Goal: Check status: Check status

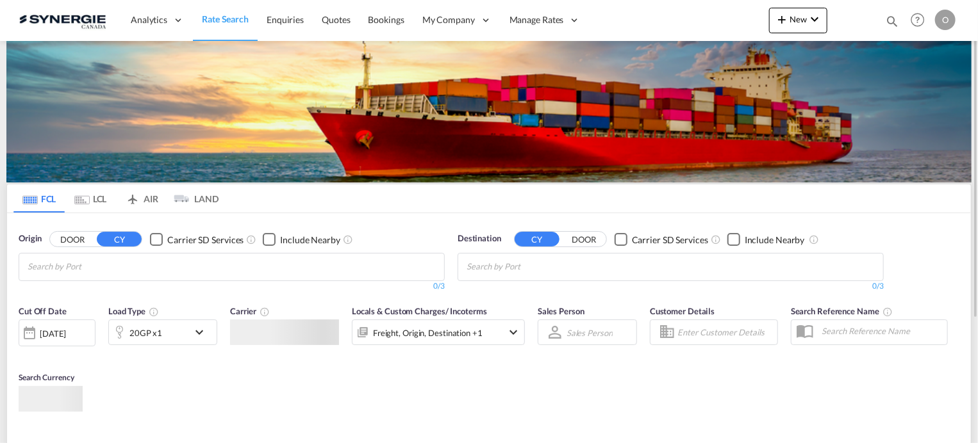
click at [889, 17] on md-icon "icon-magnify" at bounding box center [892, 21] width 14 height 14
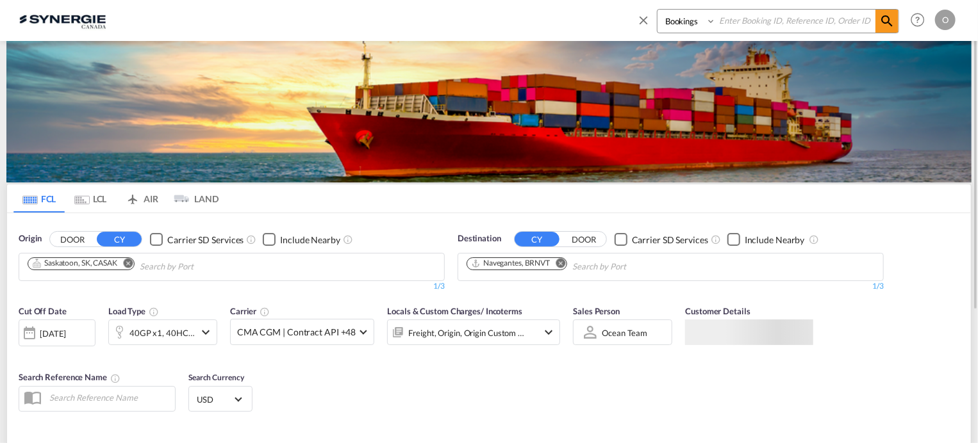
paste input "SYC000014800"
type input "SYC000014800"
click at [709, 22] on select "Bookings Quotes Enquiries" at bounding box center [687, 21] width 61 height 23
select select "Quotes"
click at [657, 10] on select "Bookings Quotes Enquiries" at bounding box center [687, 21] width 61 height 23
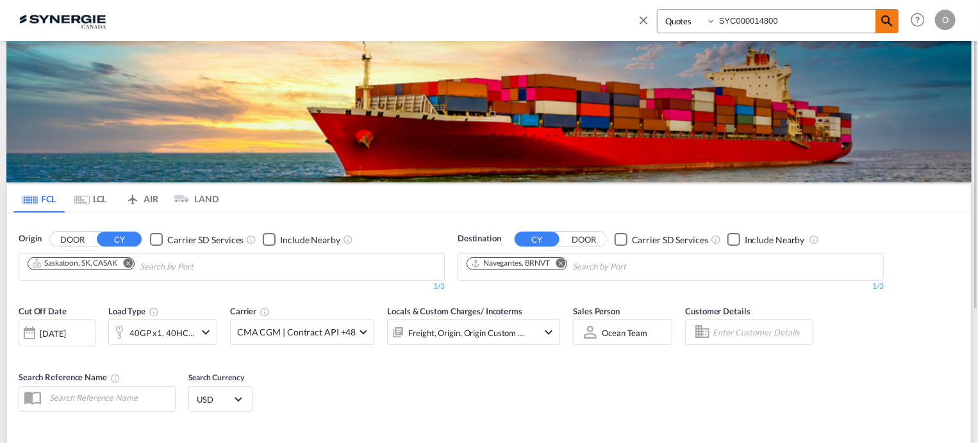
click at [887, 19] on md-icon "icon-magnify" at bounding box center [886, 20] width 15 height 15
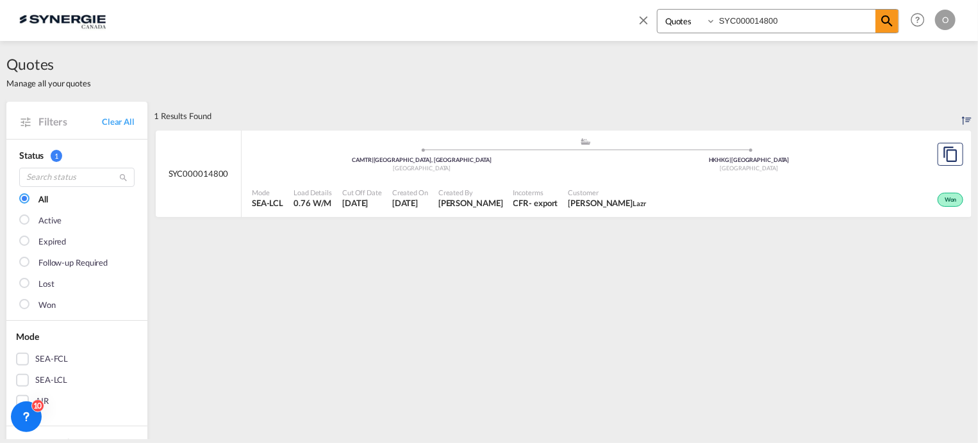
click at [602, 197] on span "Customer" at bounding box center [607, 193] width 78 height 10
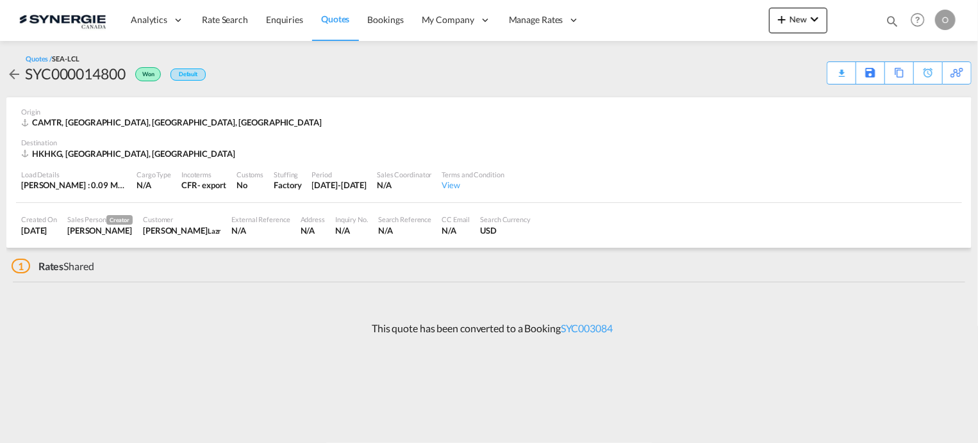
click at [895, 19] on md-icon "icon-magnify" at bounding box center [892, 21] width 14 height 14
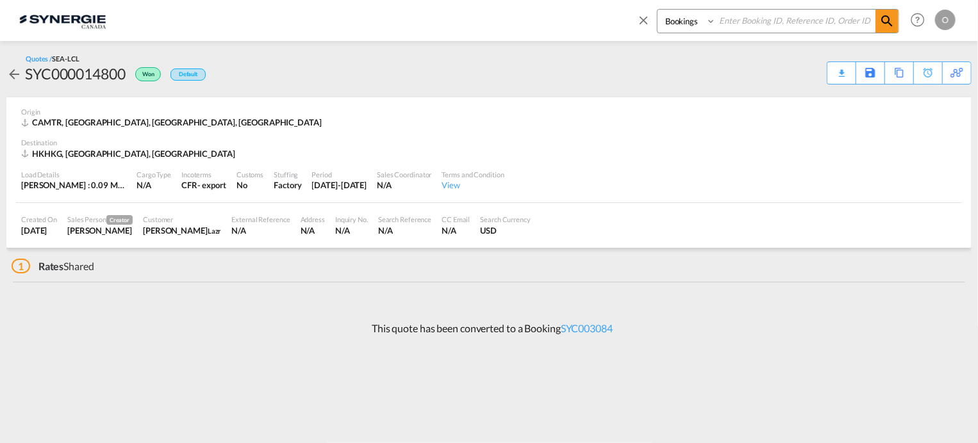
paste input "SYC000015151"
type input "SYC000015151"
click at [882, 22] on md-icon "icon-magnify" at bounding box center [886, 20] width 15 height 15
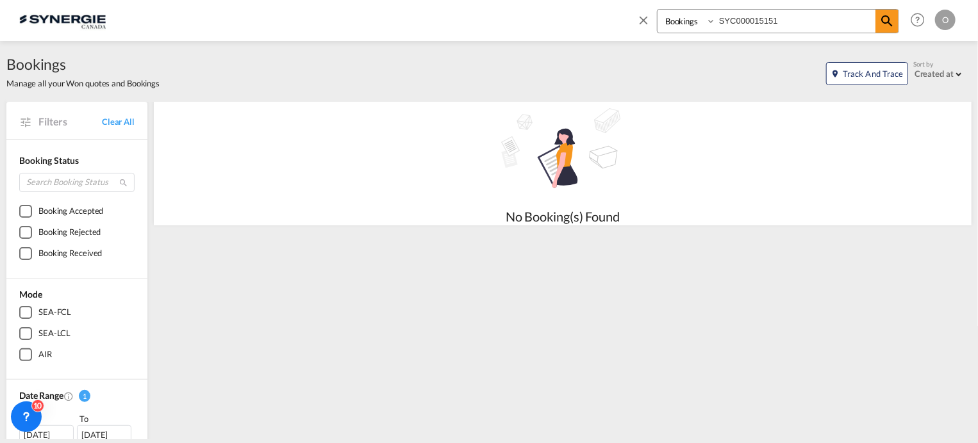
click at [713, 21] on select "Bookings Quotes Enquiries" at bounding box center [687, 21] width 61 height 23
select select "Quotes"
click at [657, 10] on select "Bookings Quotes Enquiries" at bounding box center [687, 21] width 61 height 23
click at [885, 19] on md-icon "icon-magnify" at bounding box center [886, 20] width 15 height 15
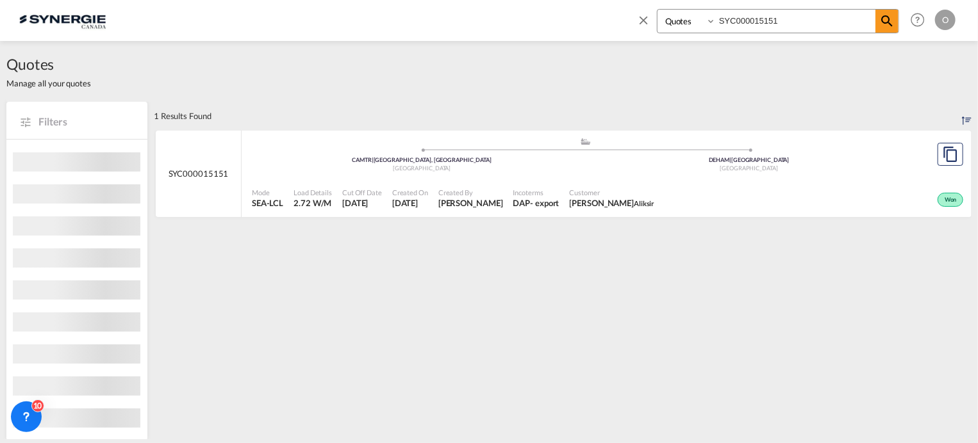
click at [610, 199] on span "MARIE-LYNE PELLETIER Aliksir" at bounding box center [612, 203] width 85 height 12
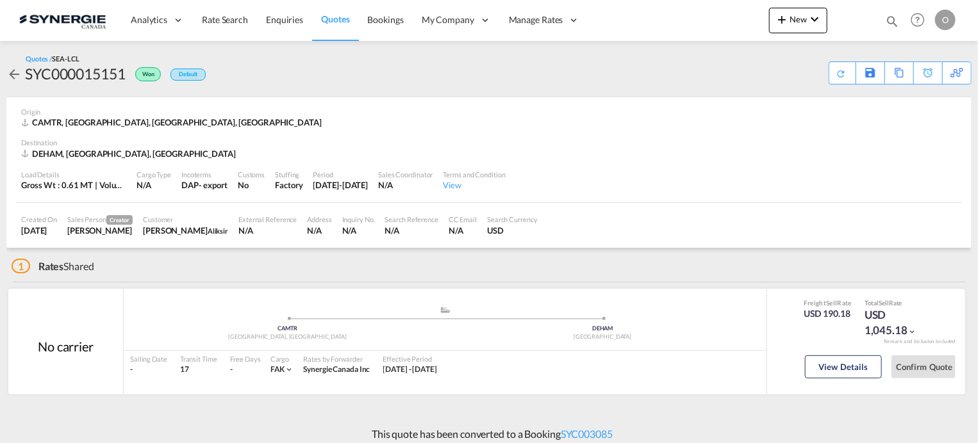
scroll to position [8, 0]
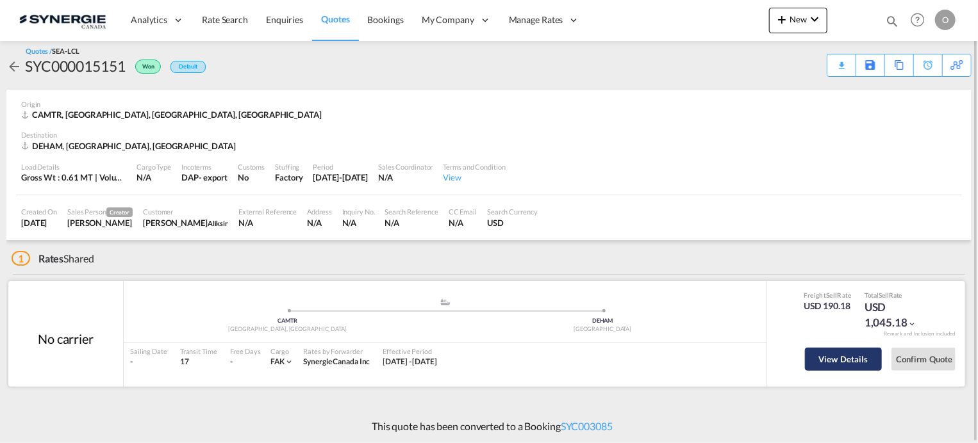
click at [843, 361] on button "View Details" at bounding box center [843, 359] width 77 height 23
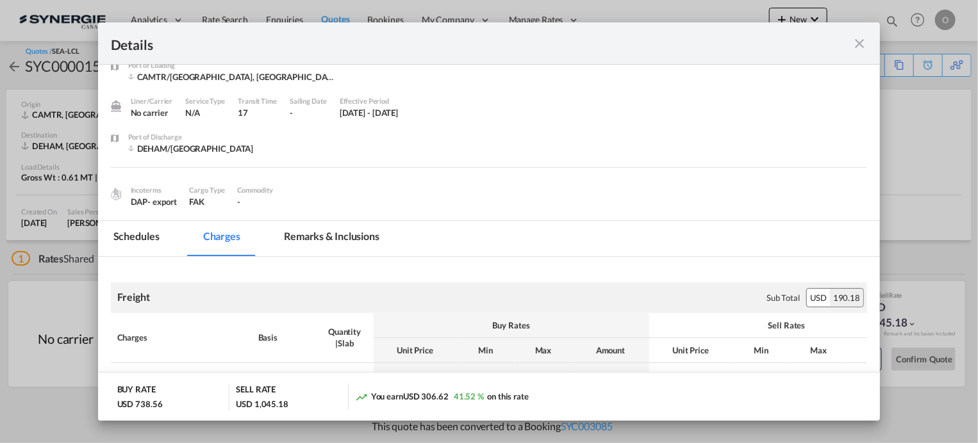
scroll to position [0, 0]
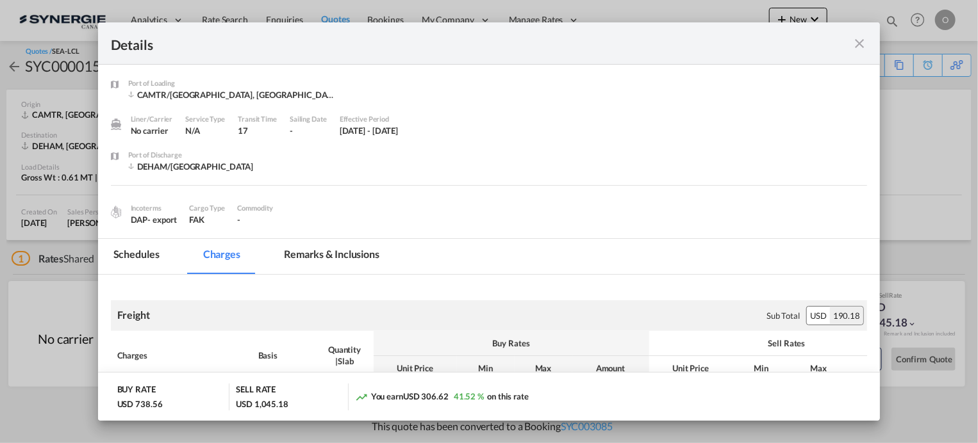
click at [863, 45] on md-icon "icon-close fg-AAA8AD m-0 cursor" at bounding box center [859, 43] width 15 height 15
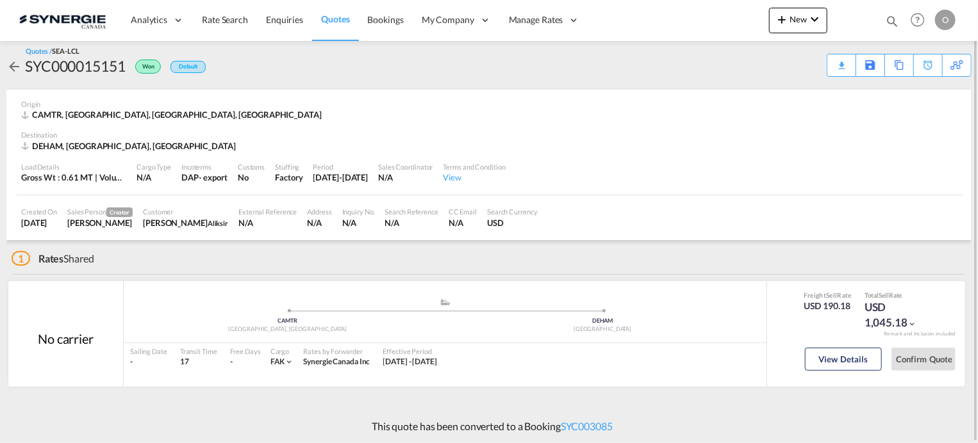
click at [149, 65] on span "Won" at bounding box center [149, 69] width 15 height 12
click at [887, 20] on md-icon "icon-magnify" at bounding box center [892, 21] width 14 height 14
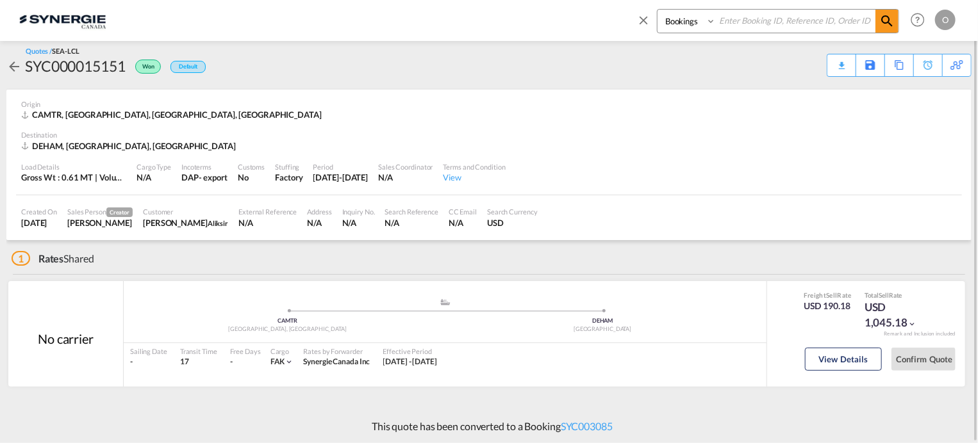
paste input "SYC000015151"
type input "SYC000015151"
click at [884, 22] on md-icon "icon-magnify" at bounding box center [886, 20] width 15 height 15
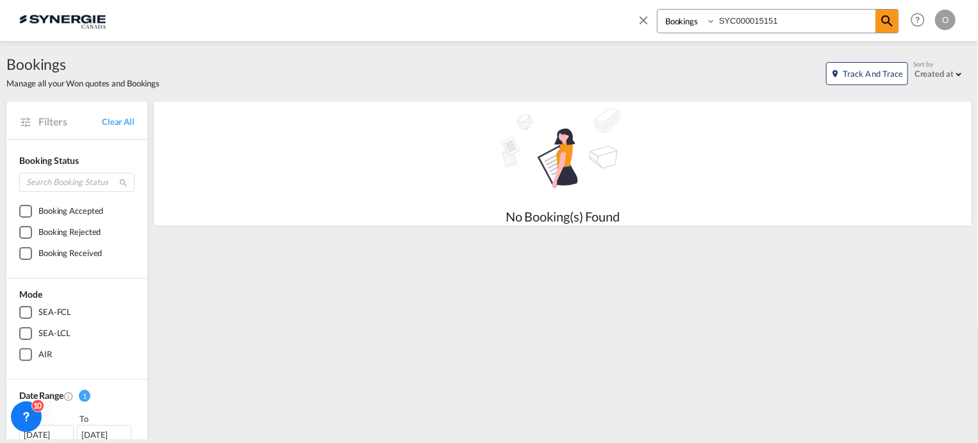
click at [711, 22] on select "Bookings Quotes Enquiries" at bounding box center [687, 21] width 61 height 23
select select "Quotes"
click at [657, 10] on select "Bookings Quotes Enquiries" at bounding box center [687, 21] width 61 height 23
click at [882, 18] on md-icon "icon-magnify" at bounding box center [886, 20] width 15 height 15
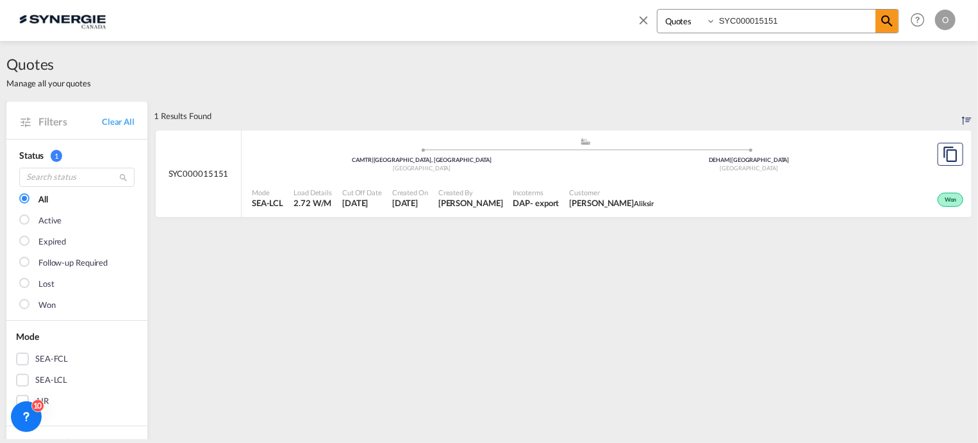
click at [532, 192] on span "Incoterms" at bounding box center [536, 193] width 46 height 10
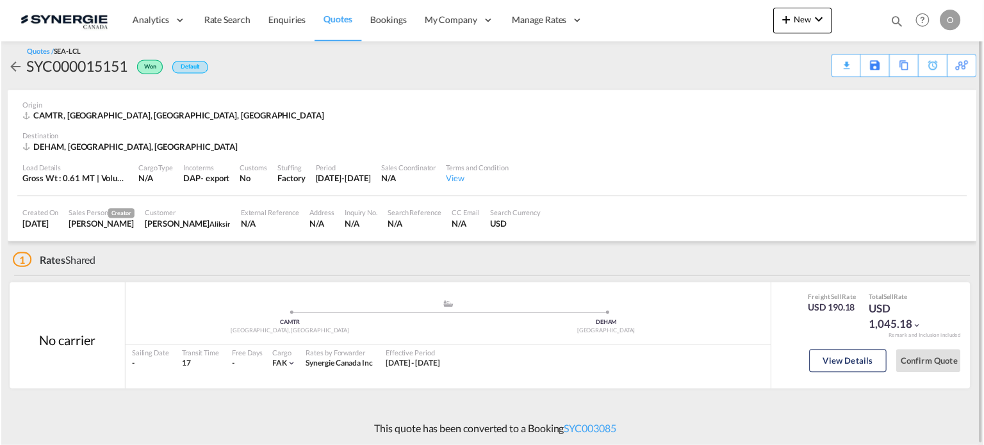
scroll to position [6, 0]
click at [597, 429] on link "SYC003085" at bounding box center [590, 428] width 52 height 12
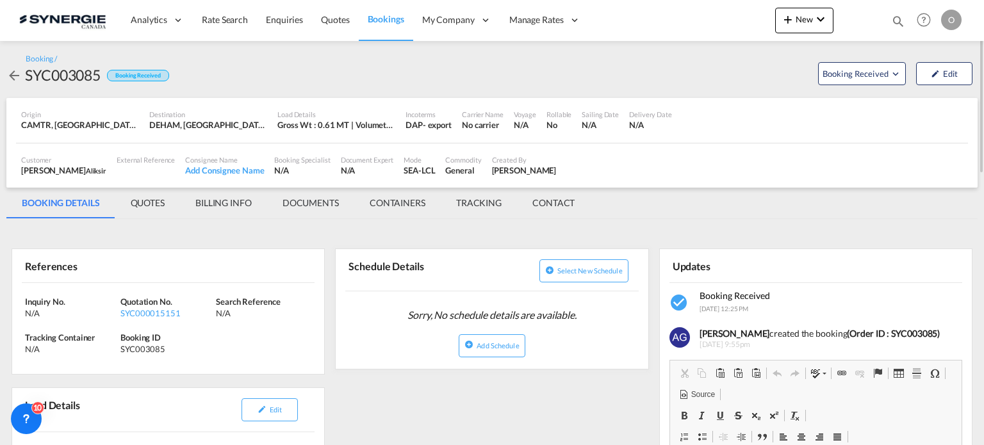
click at [135, 202] on md-tab-item "QUOTES" at bounding box center [147, 203] width 65 height 31
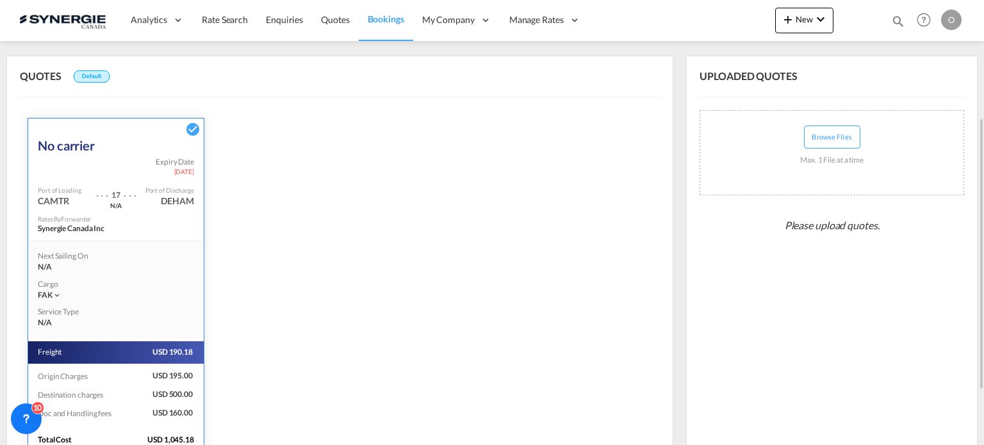
scroll to position [280, 0]
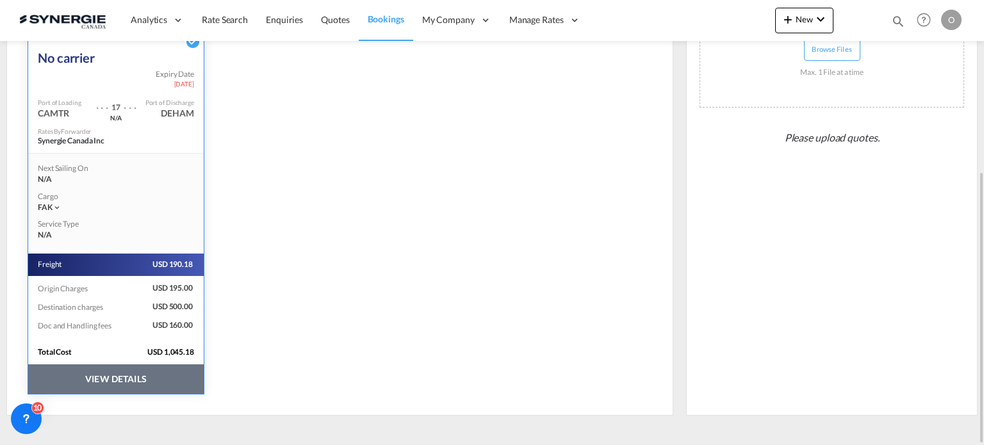
click at [120, 372] on button "VIEW DETAILS" at bounding box center [116, 379] width 176 height 29
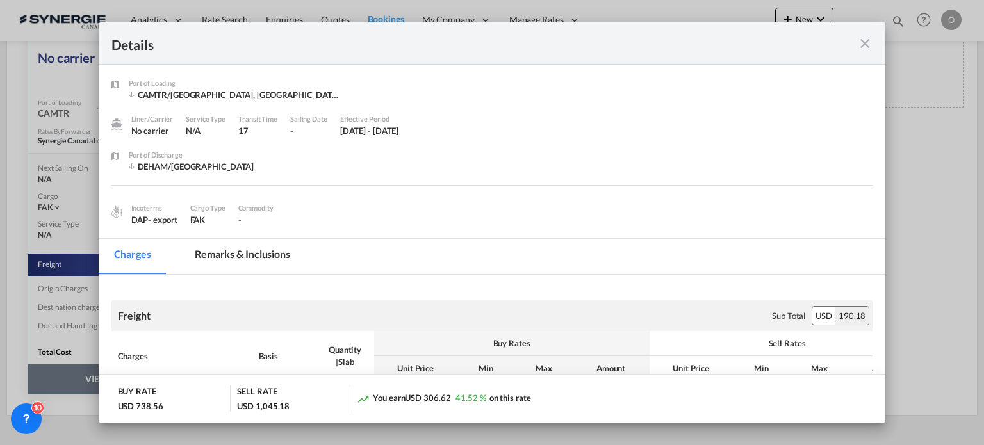
click at [261, 254] on md-tab-item "Remarks & Inclusions" at bounding box center [242, 256] width 126 height 35
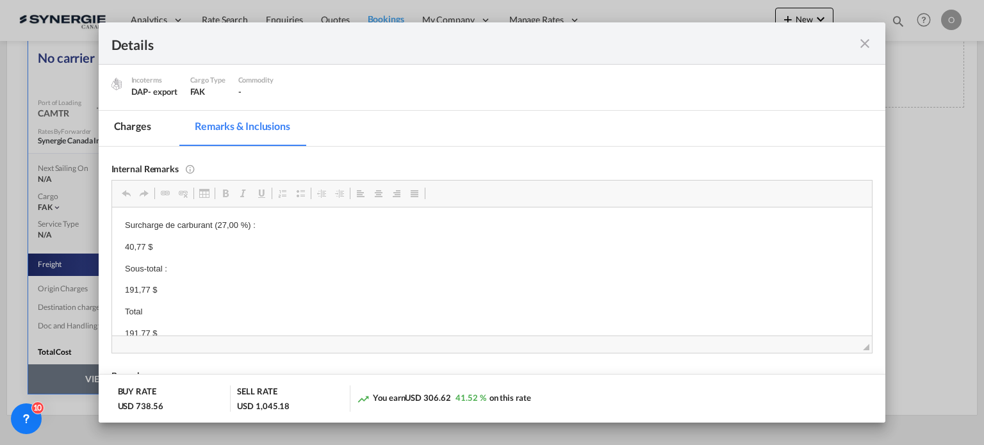
scroll to position [128, 0]
click at [863, 42] on md-icon "icon-close fg-AAA8AD m-0 cursor" at bounding box center [864, 43] width 15 height 15
